Goal: Task Accomplishment & Management: Use online tool/utility

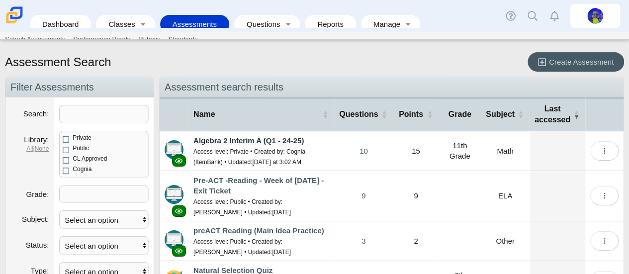
click at [266, 139] on link "Algebra 2 Interim A (Q1 - 24-25)" at bounding box center [248, 140] width 110 height 8
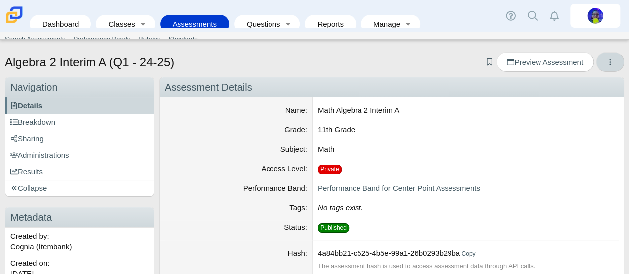
click at [606, 66] on span "More options" at bounding box center [609, 62] width 7 height 8
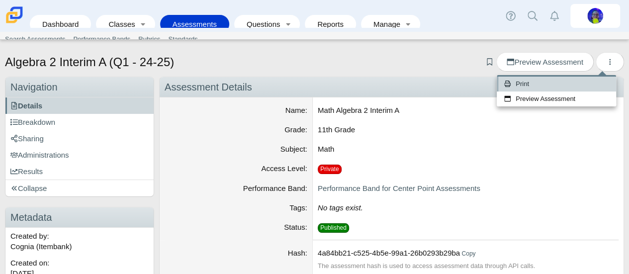
click at [553, 87] on link "Print" at bounding box center [556, 84] width 119 height 15
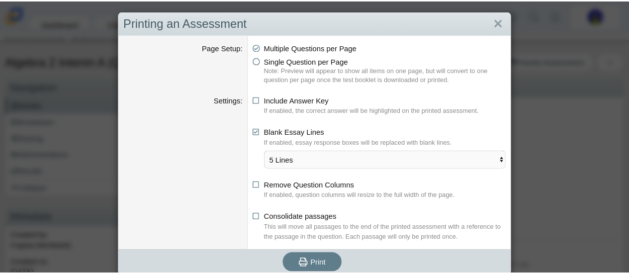
scroll to position [6, 0]
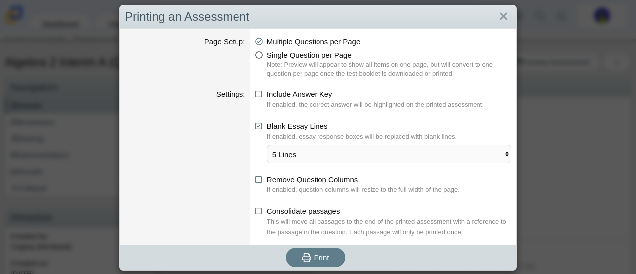
click at [256, 54] on icon at bounding box center [259, 53] width 7 height 7
click at [256, 54] on input "Single Question per Page" at bounding box center [258, 52] width 6 height 6
radio input "true"
click at [319, 256] on span "Print" at bounding box center [321, 257] width 15 height 8
